Goal: Task Accomplishment & Management: Use online tool/utility

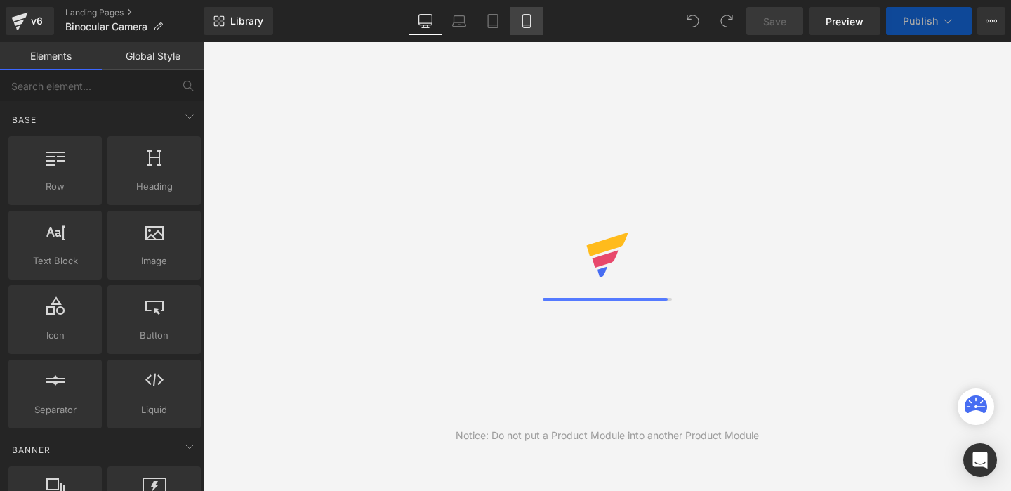
click at [526, 24] on icon at bounding box center [527, 21] width 14 height 14
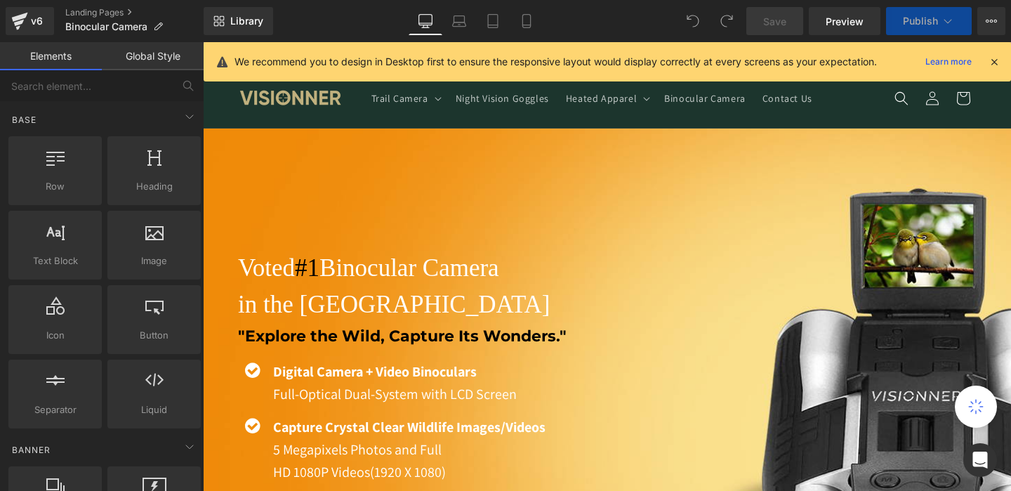
click at [993, 64] on icon at bounding box center [994, 61] width 13 height 13
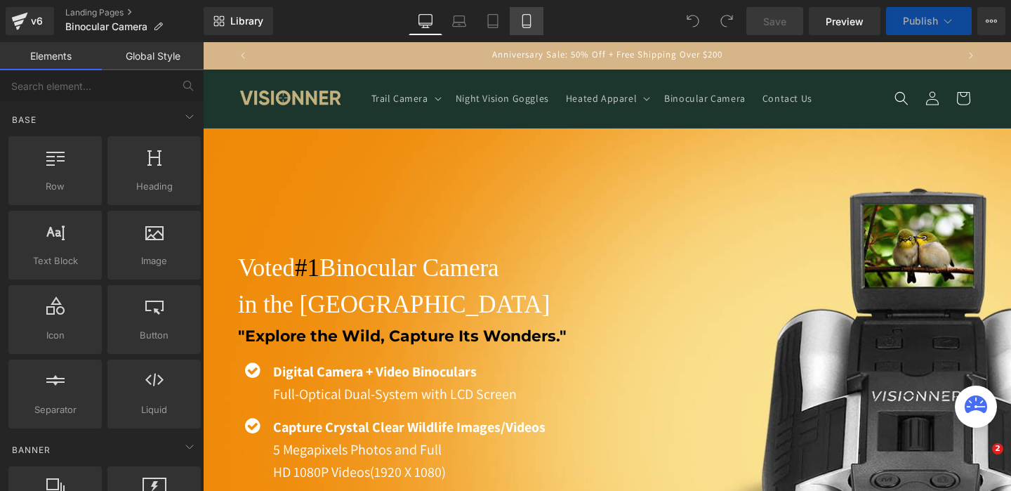
drag, startPoint x: 525, startPoint y: 31, endPoint x: 525, endPoint y: 22, distance: 8.4
click at [525, 31] on link "Mobile" at bounding box center [527, 21] width 34 height 28
click at [525, 22] on icon at bounding box center [527, 21] width 14 height 14
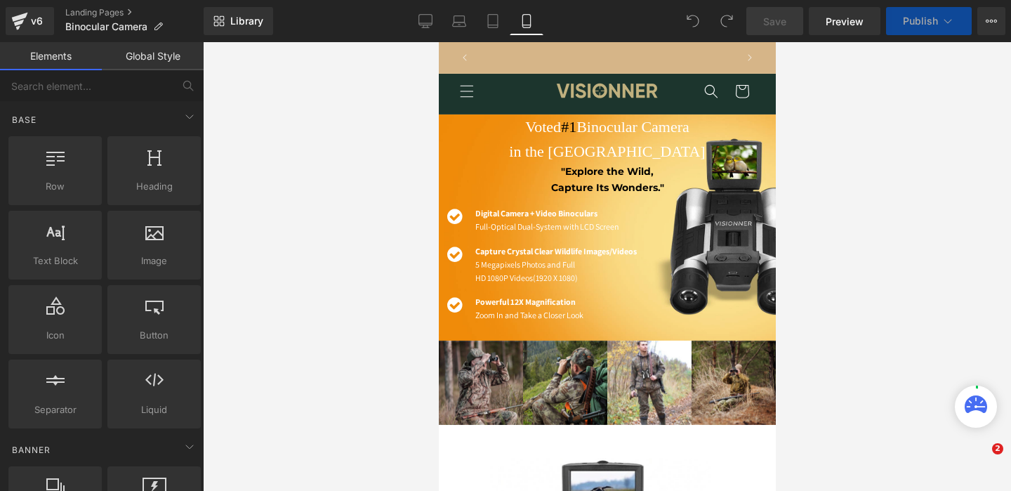
click at [525, 22] on icon at bounding box center [527, 21] width 14 height 14
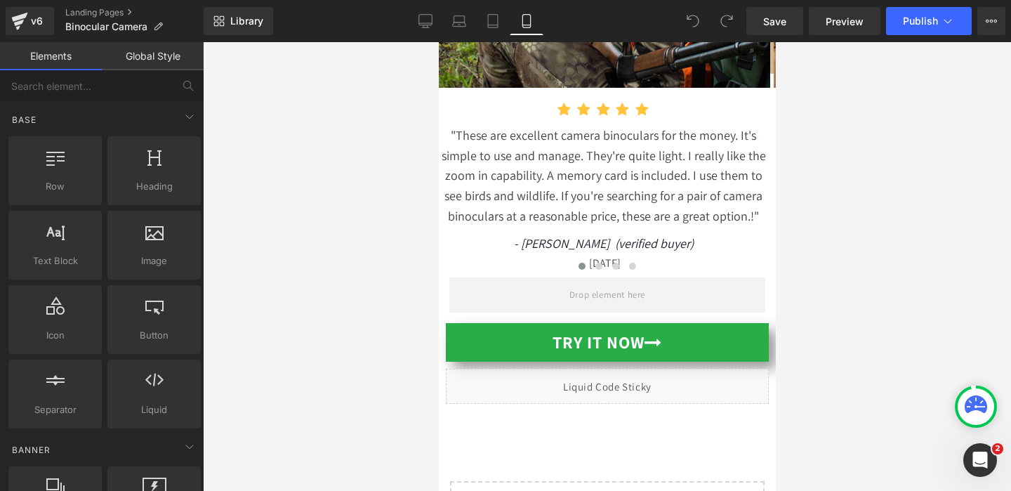
scroll to position [13043, 0]
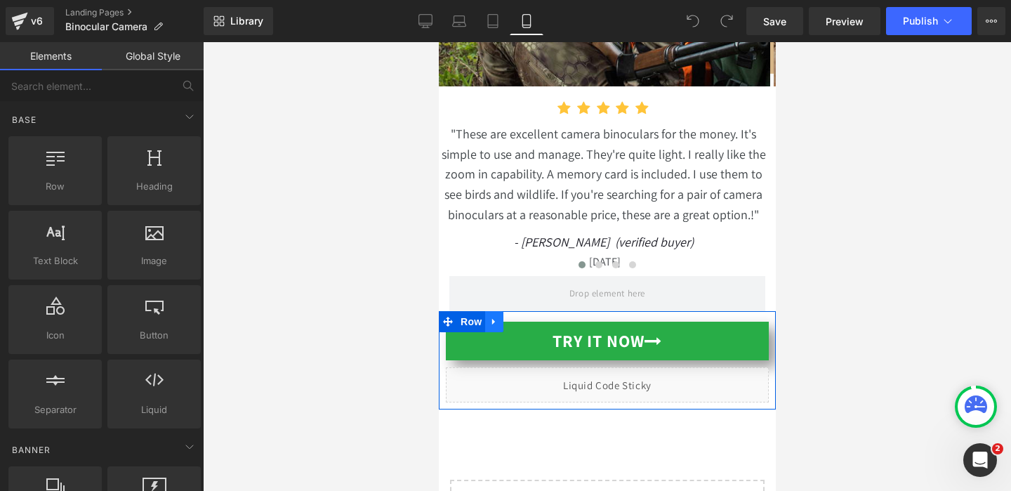
click at [489, 317] on icon at bounding box center [494, 322] width 10 height 11
click at [489, 317] on icon at bounding box center [494, 322] width 10 height 10
click at [489, 317] on icon at bounding box center [494, 322] width 10 height 11
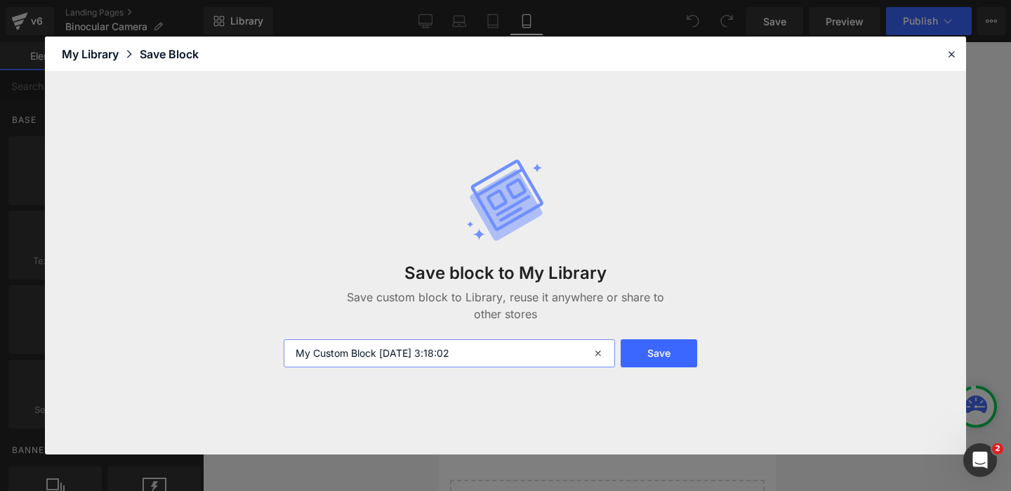
click at [541, 353] on input "My Custom Block [DATE] 3:18:02" at bounding box center [450, 353] width 332 height 28
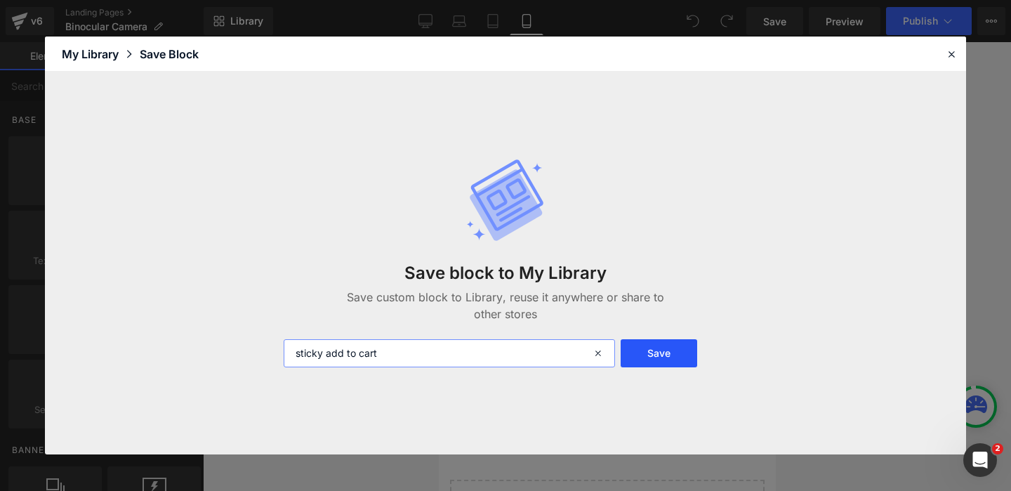
type input "sticky add to cart"
click at [678, 350] on button "Save" at bounding box center [659, 353] width 77 height 28
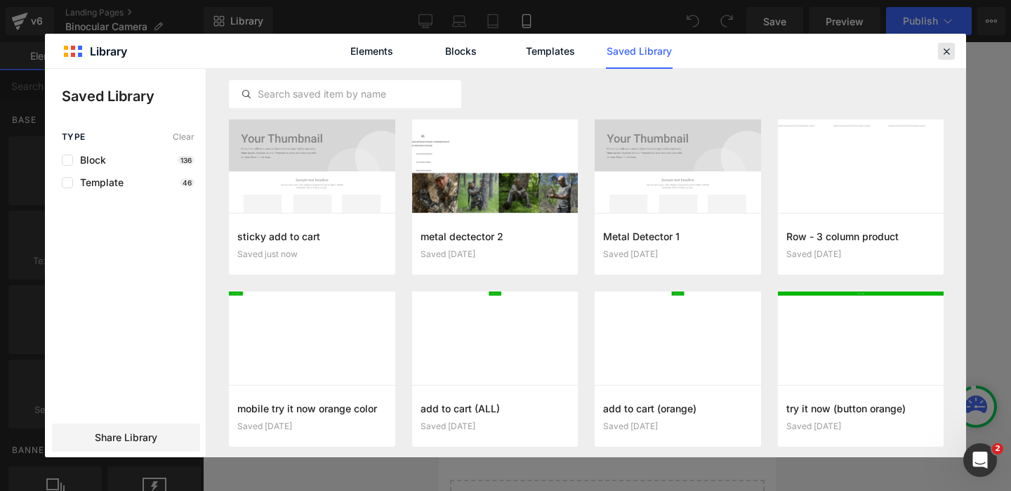
click at [943, 47] on icon at bounding box center [947, 51] width 13 height 13
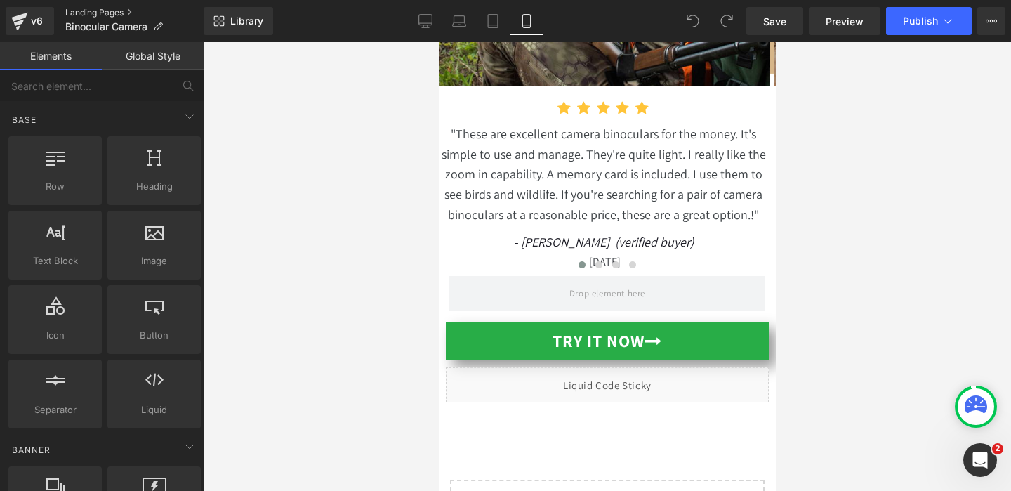
click at [91, 9] on link "Landing Pages" at bounding box center [134, 12] width 138 height 11
click at [101, 13] on link "Landing Pages" at bounding box center [134, 12] width 138 height 11
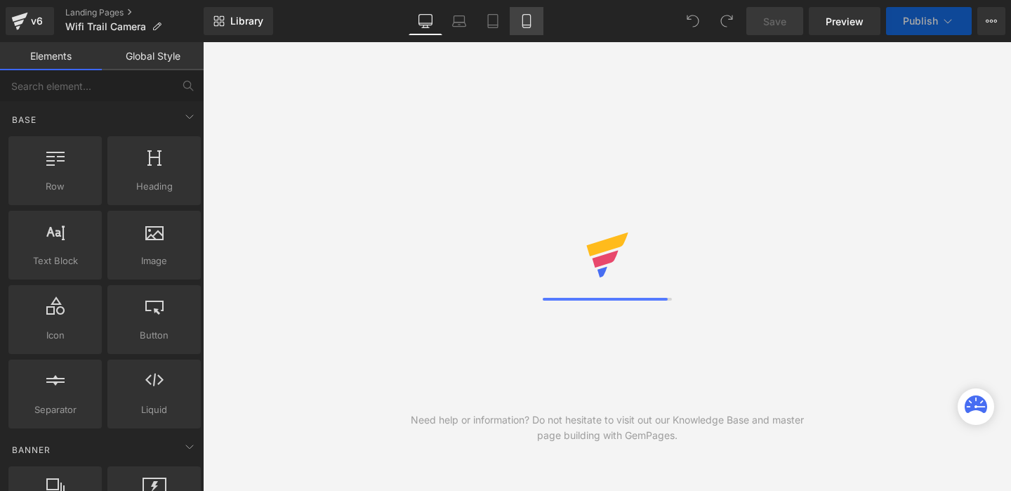
click at [523, 27] on icon at bounding box center [527, 21] width 14 height 14
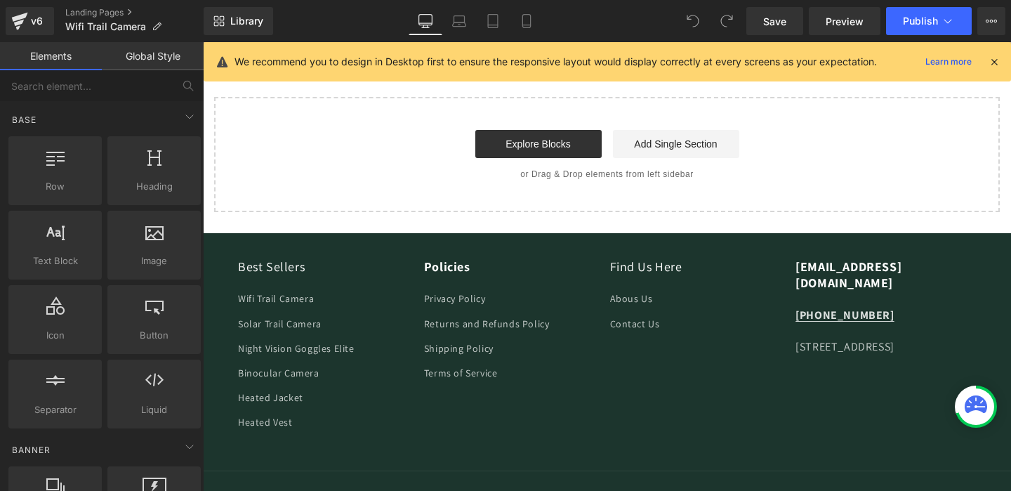
scroll to position [7389, 0]
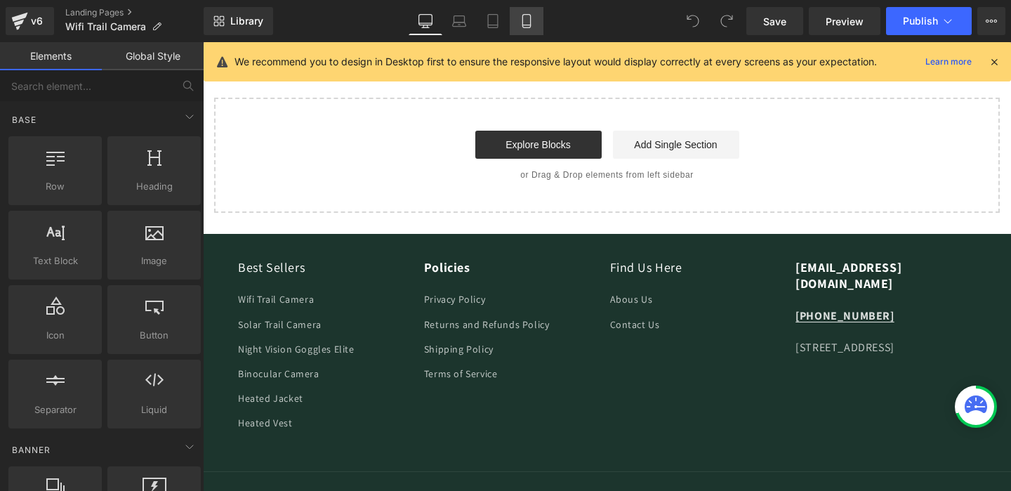
click at [523, 22] on icon at bounding box center [527, 21] width 8 height 13
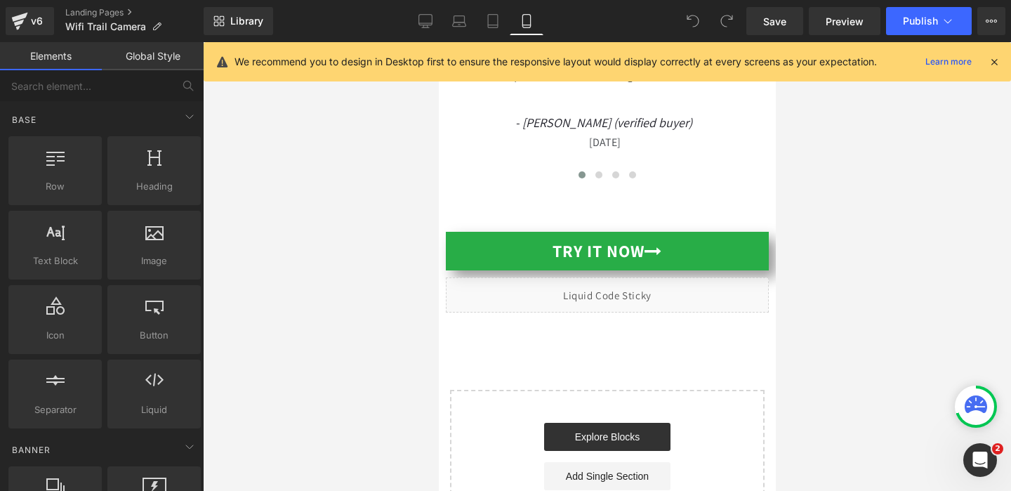
scroll to position [13998, 0]
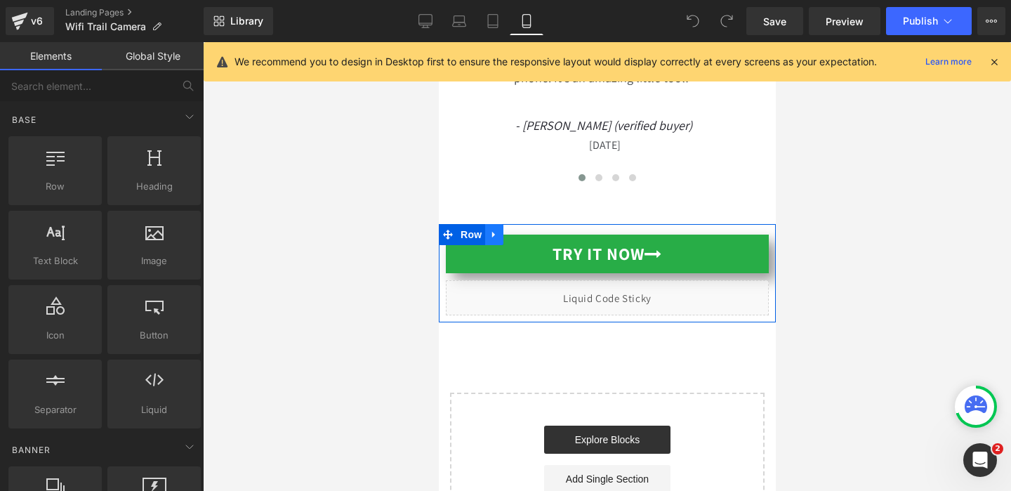
click at [493, 230] on icon at bounding box center [494, 235] width 10 height 11
click at [489, 230] on icon at bounding box center [494, 235] width 10 height 10
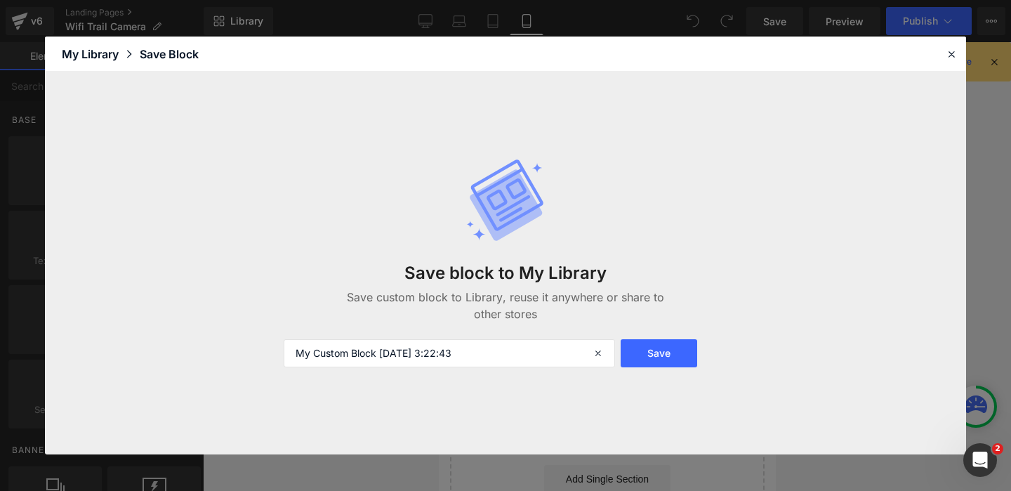
scroll to position [0, 0]
click at [641, 360] on button "Save" at bounding box center [659, 353] width 77 height 28
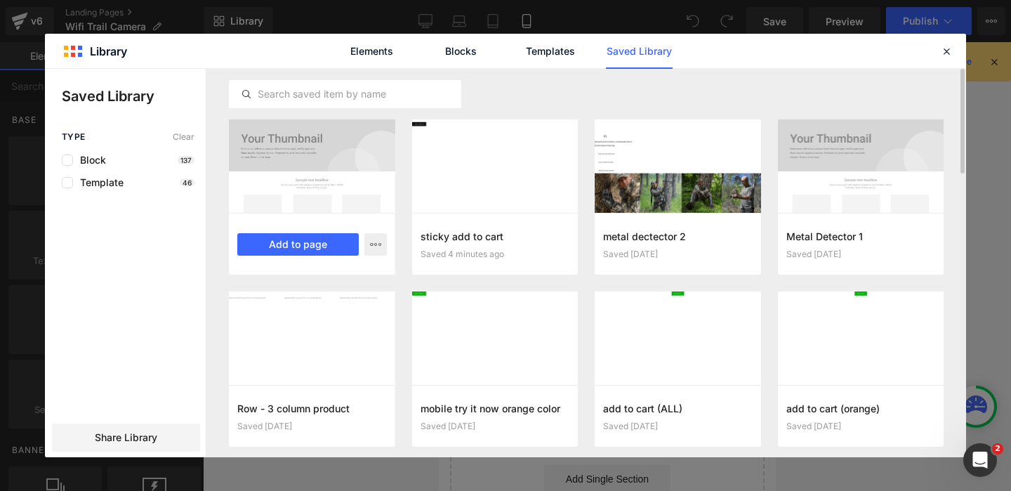
scroll to position [0, 251]
click at [373, 242] on icon "button" at bounding box center [375, 244] width 11 height 11
click at [946, 48] on icon at bounding box center [947, 51] width 13 height 13
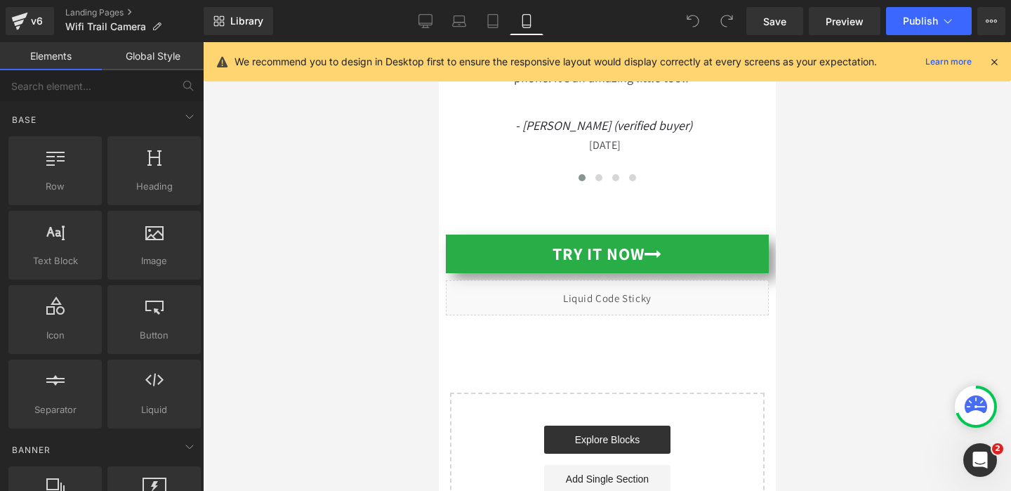
scroll to position [0, 0]
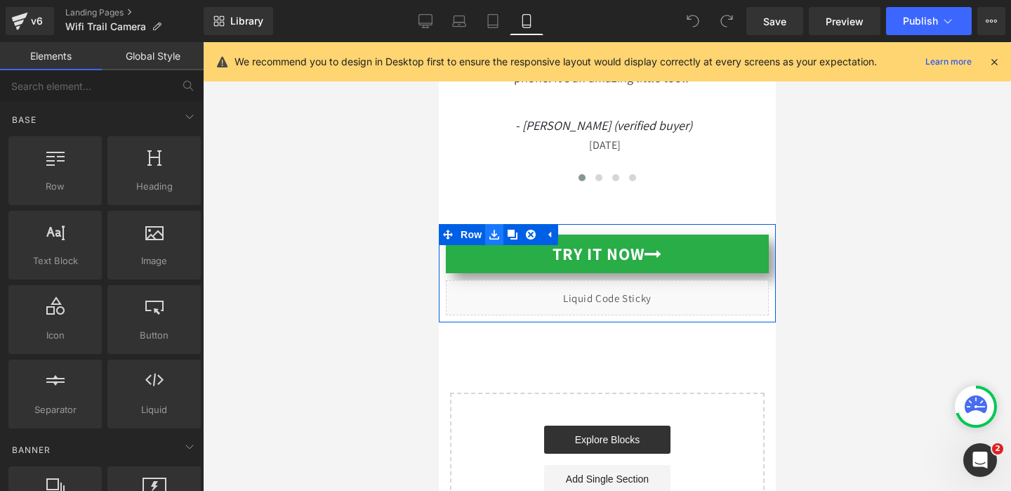
click at [494, 230] on icon at bounding box center [494, 235] width 10 height 10
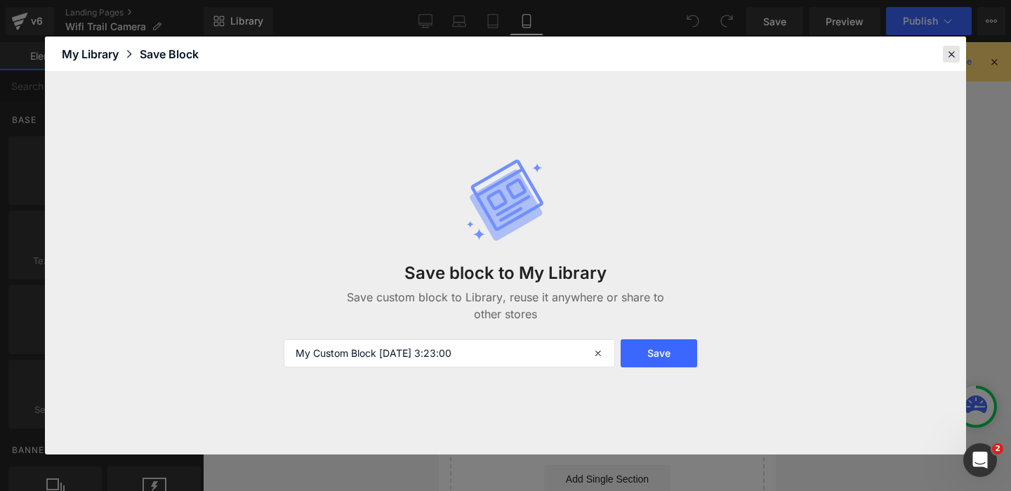
click at [953, 59] on icon at bounding box center [951, 54] width 13 height 13
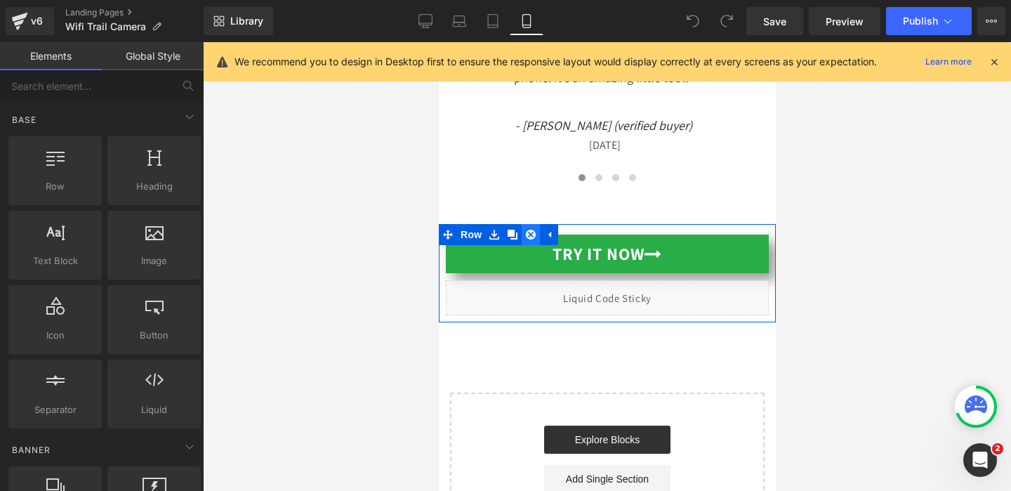
scroll to position [0, 251]
click at [466, 224] on span "Row" at bounding box center [471, 234] width 28 height 21
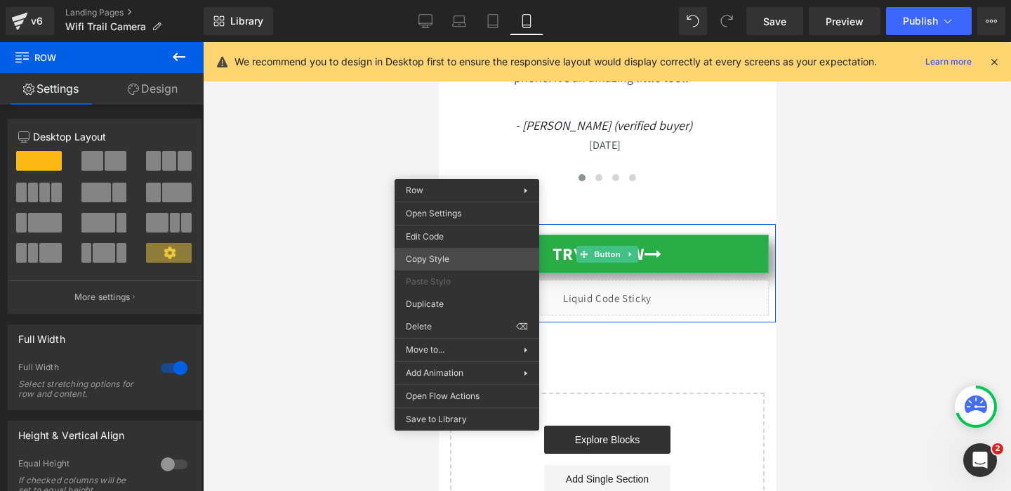
scroll to position [0, 503]
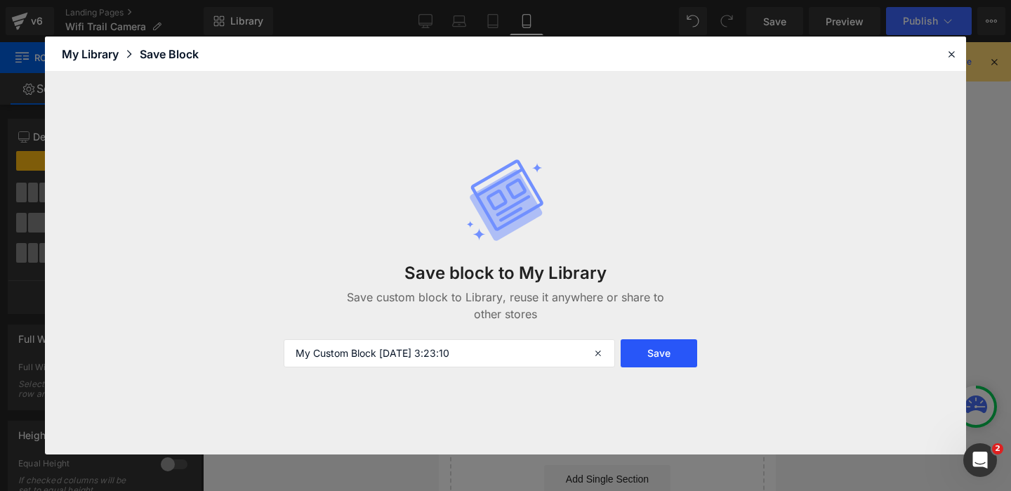
click at [637, 351] on button "Save" at bounding box center [659, 353] width 77 height 28
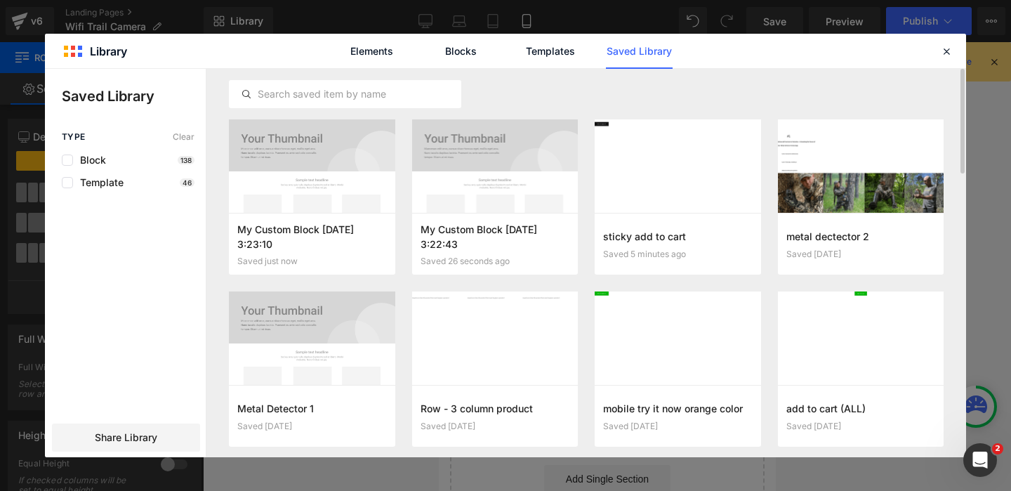
scroll to position [0, 0]
click at [945, 51] on icon at bounding box center [947, 51] width 13 height 13
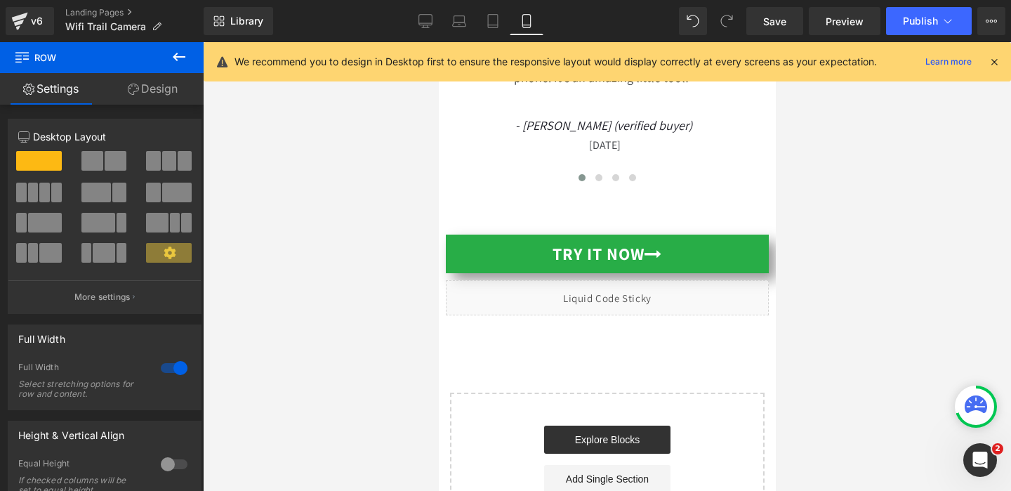
scroll to position [0, 503]
click at [107, 16] on link "Landing Pages" at bounding box center [134, 12] width 138 height 11
